Goal: Navigation & Orientation: Find specific page/section

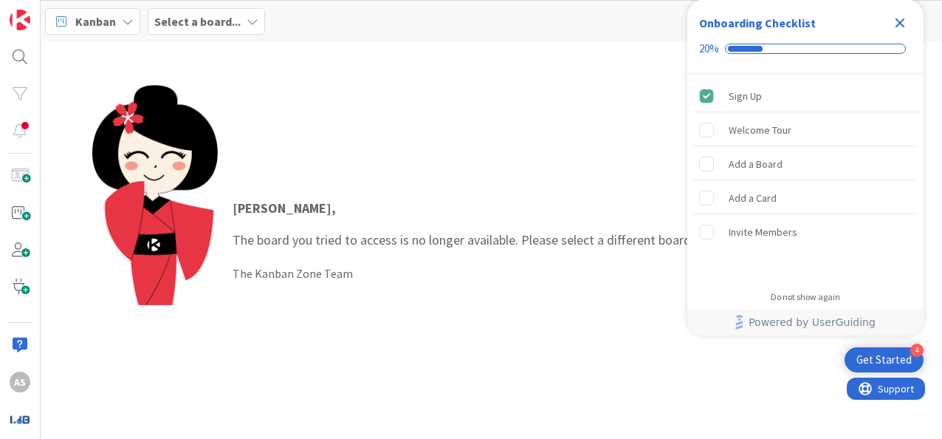
click at [560, 93] on div "[PERSON_NAME] , The board you tried to access is no longer available. Please se…" at bounding box center [491, 240] width 799 height 310
click at [241, 16] on div "Select a board..." at bounding box center [206, 21] width 117 height 27
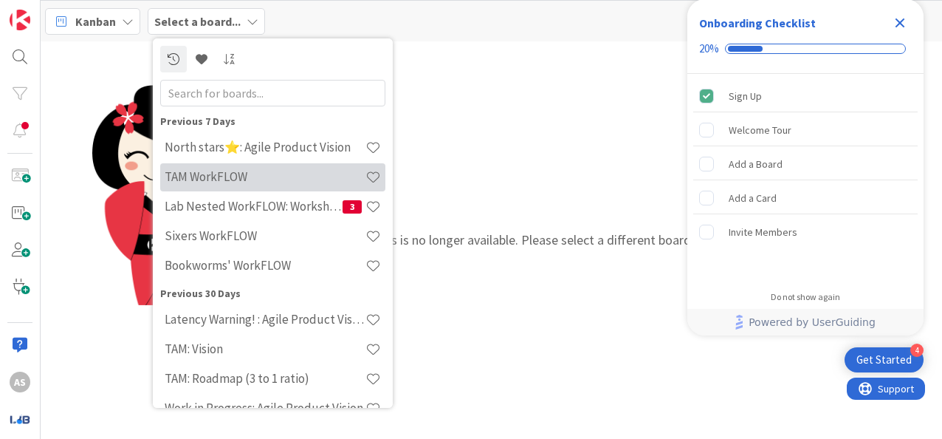
click at [257, 174] on h4 "TAM WorkFLOW" at bounding box center [265, 176] width 201 height 15
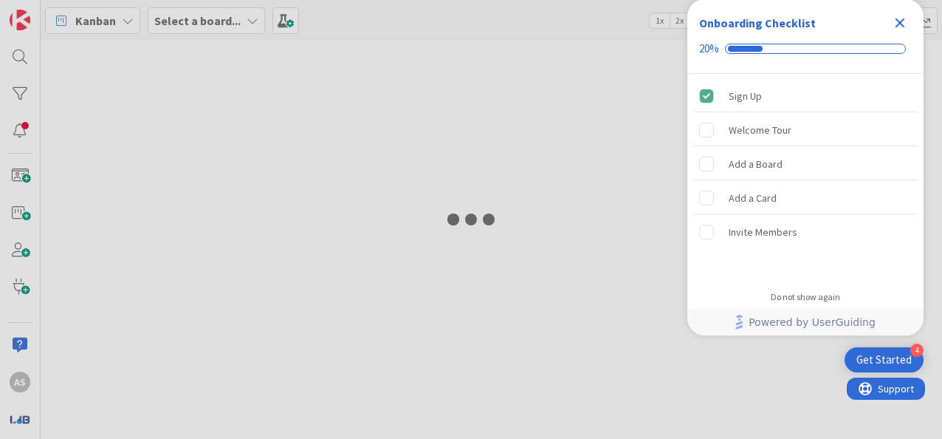
type input "4069"
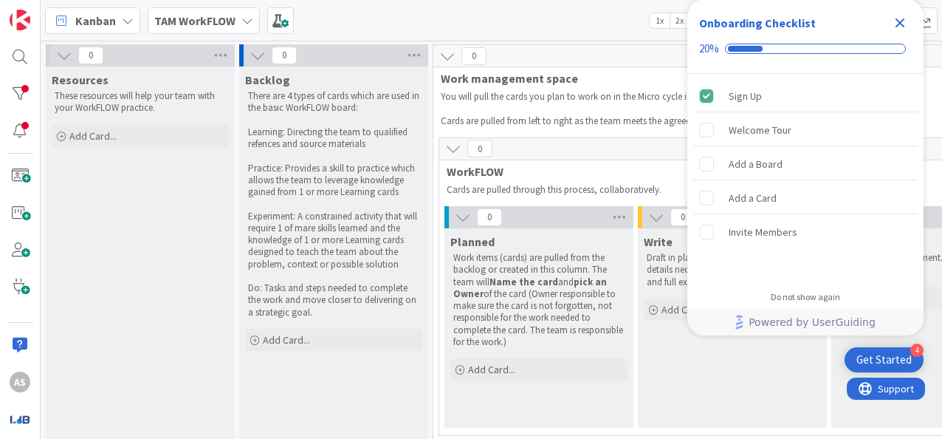
click at [905, 29] on icon "Close Checklist" at bounding box center [900, 23] width 18 height 18
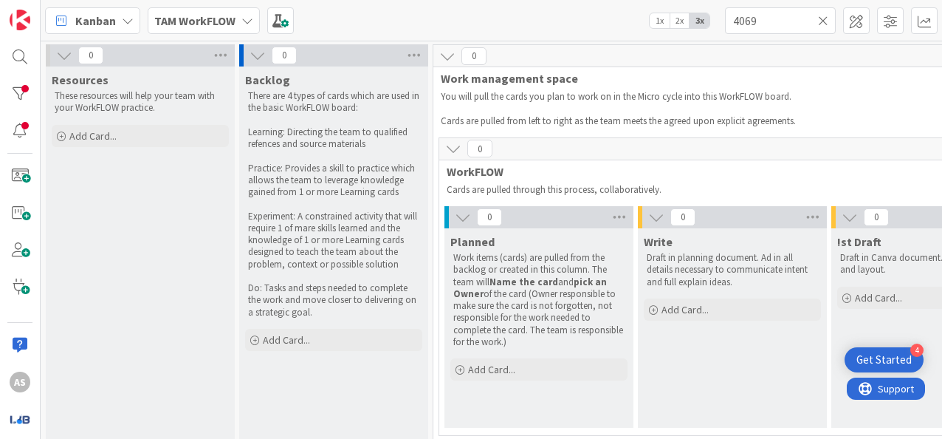
click at [233, 24] on b "TAM WorkFLOW" at bounding box center [194, 20] width 81 height 15
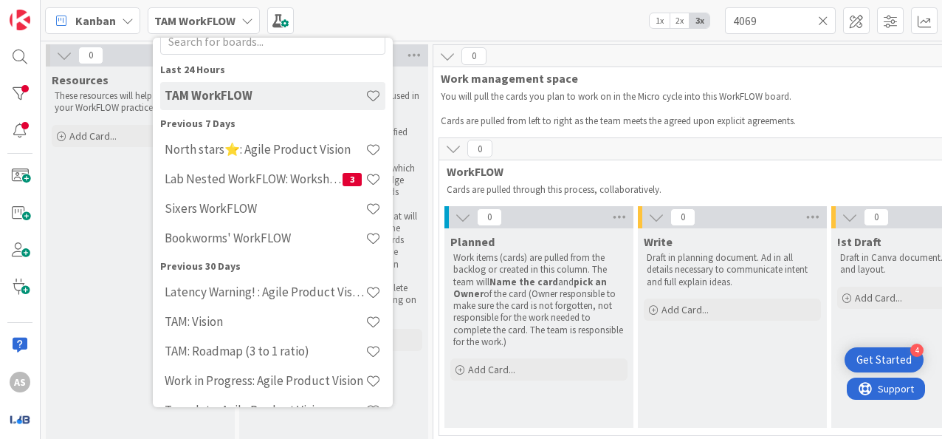
scroll to position [74, 0]
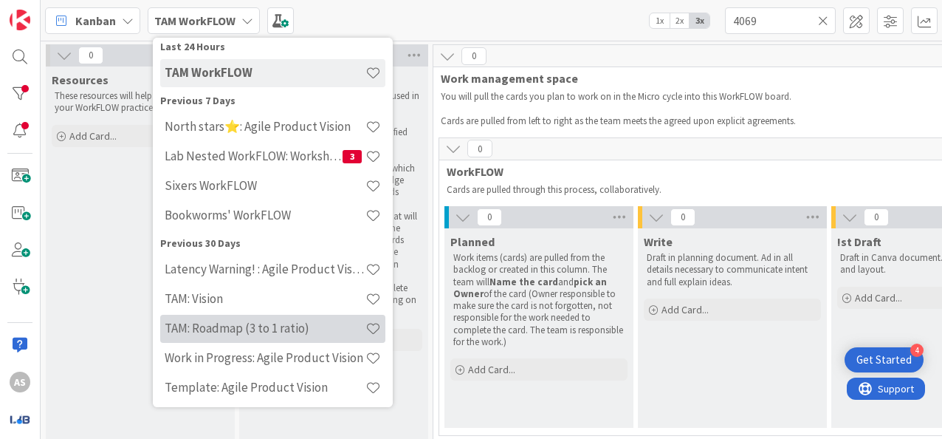
click at [277, 318] on div "TAM: Roadmap (3 to 1 ratio)" at bounding box center [272, 329] width 225 height 28
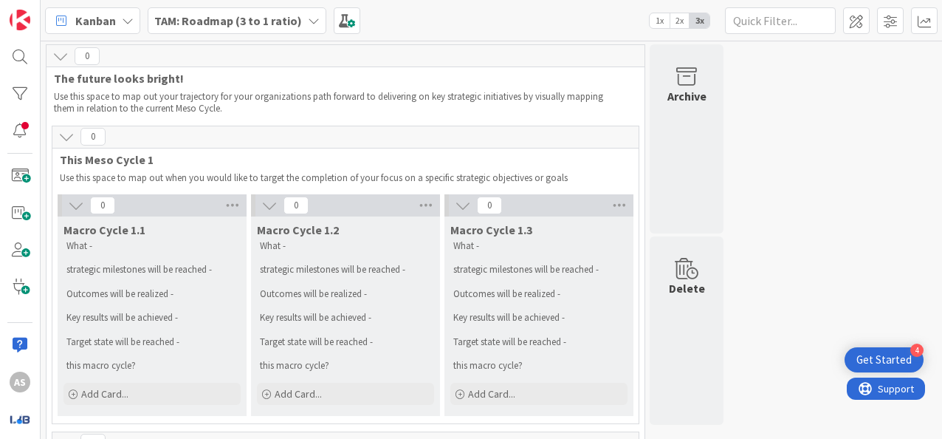
click at [255, 15] on b "TAM: Roadmap (3 to 1 ratio)" at bounding box center [228, 20] width 148 height 15
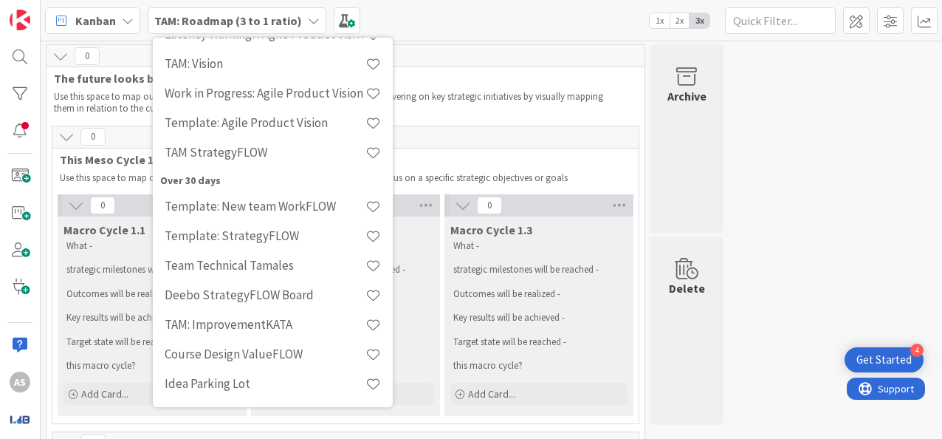
scroll to position [264, 0]
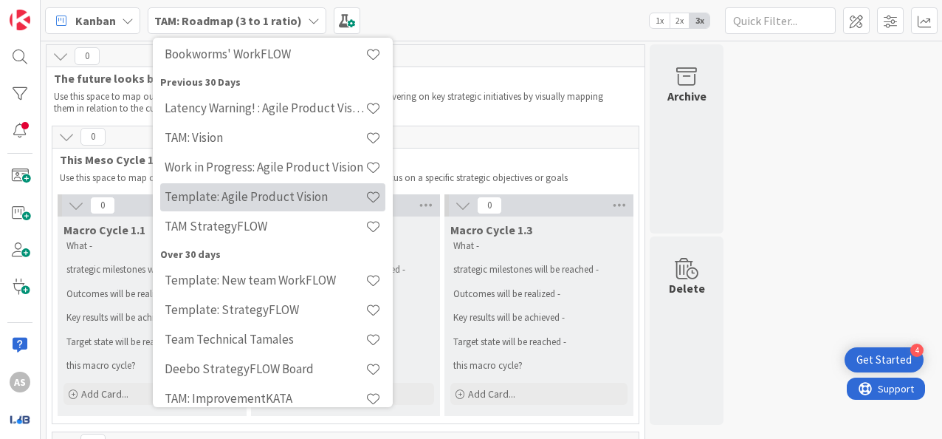
click at [286, 195] on h4 "Template: Agile Product Vision" at bounding box center [265, 196] width 201 height 15
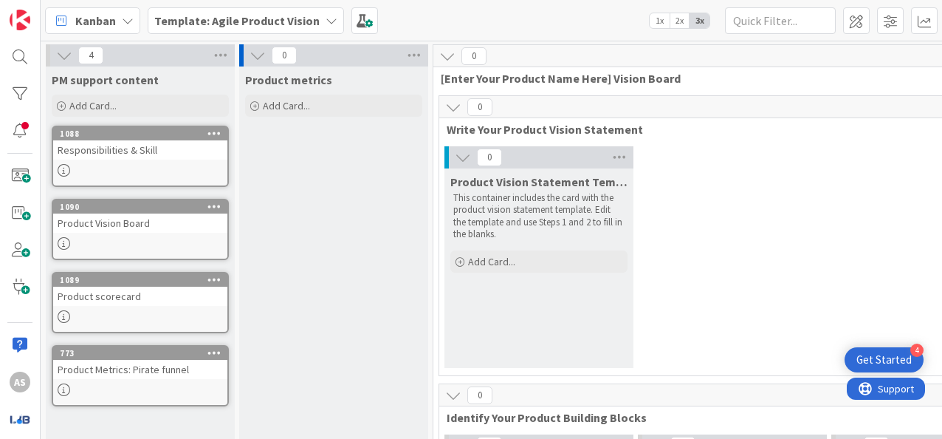
click at [284, 13] on b "Template: Agile Product Vision" at bounding box center [236, 20] width 165 height 15
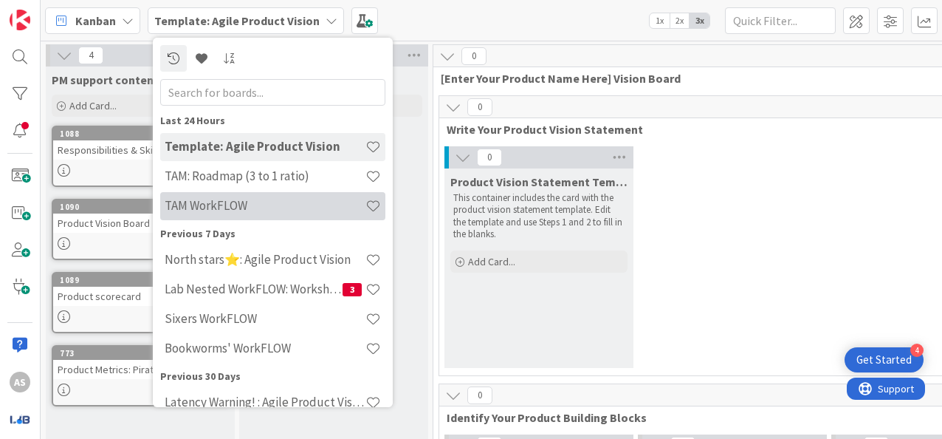
click at [282, 198] on h4 "TAM WorkFLOW" at bounding box center [265, 205] width 201 height 15
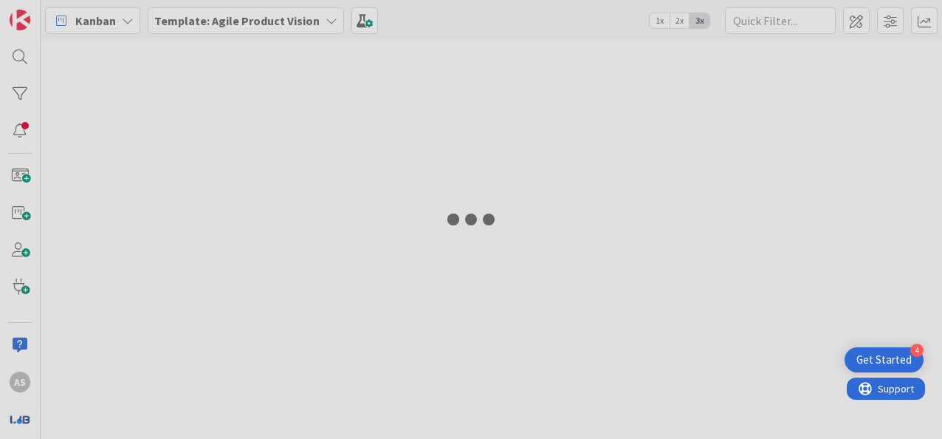
type input "4069"
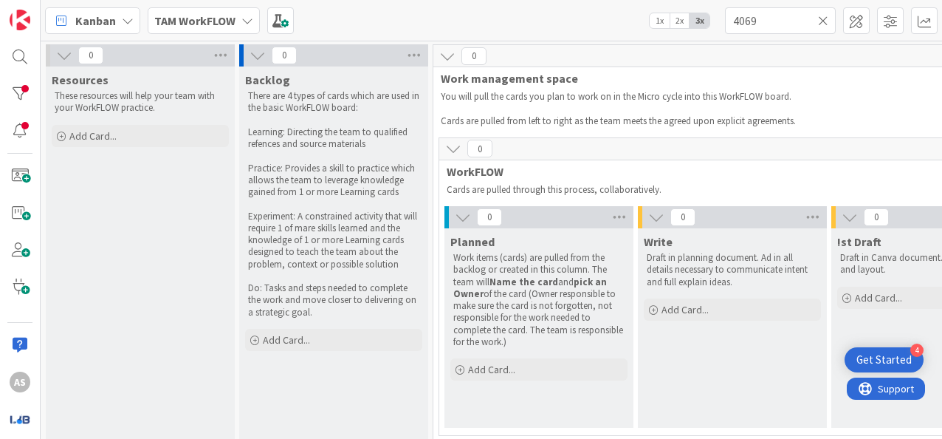
click at [823, 24] on icon at bounding box center [823, 20] width 10 height 13
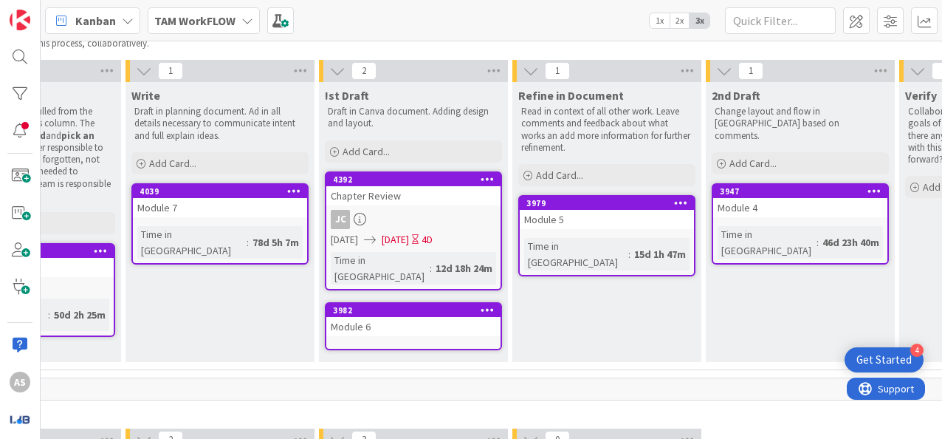
scroll to position [148, 512]
